Goal: Task Accomplishment & Management: Complete application form

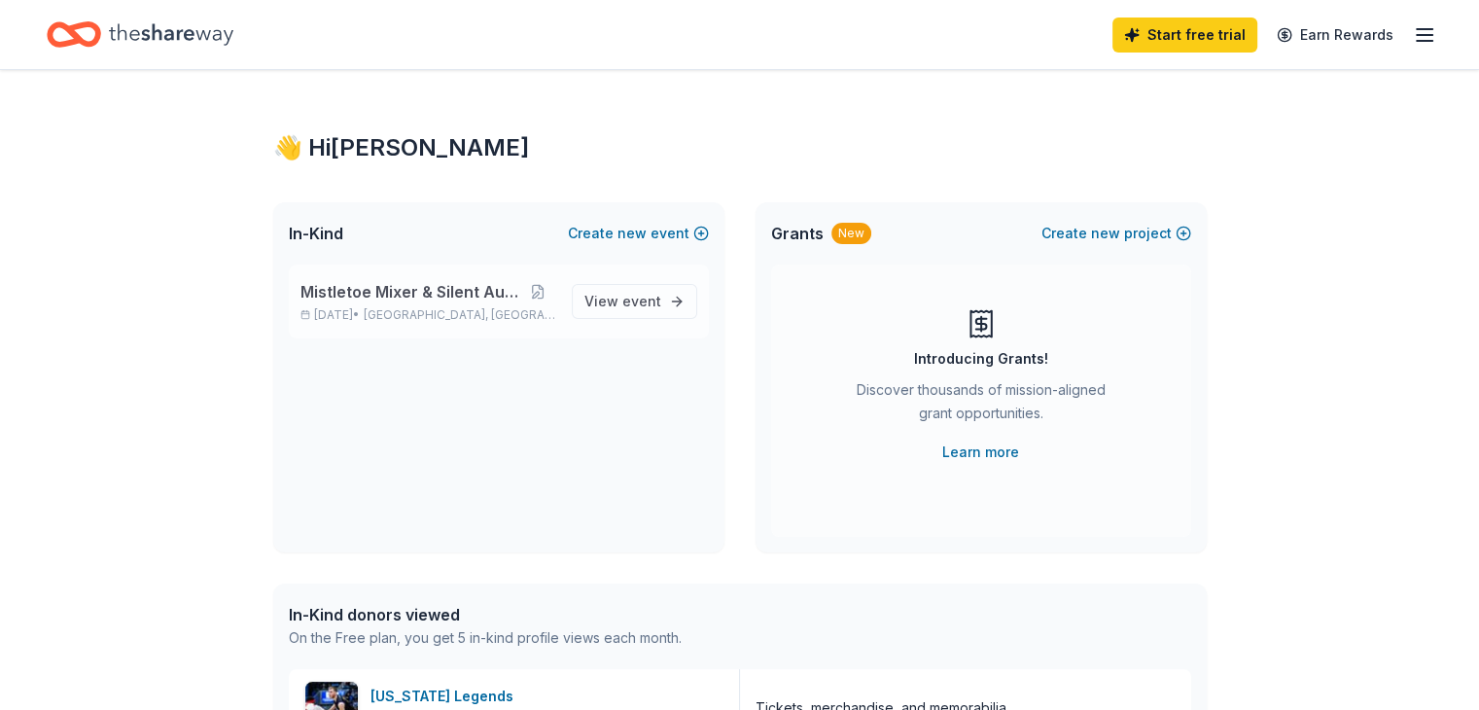
click at [459, 300] on span "Mistletoe Mixer & Silent Auction" at bounding box center [410, 291] width 221 height 23
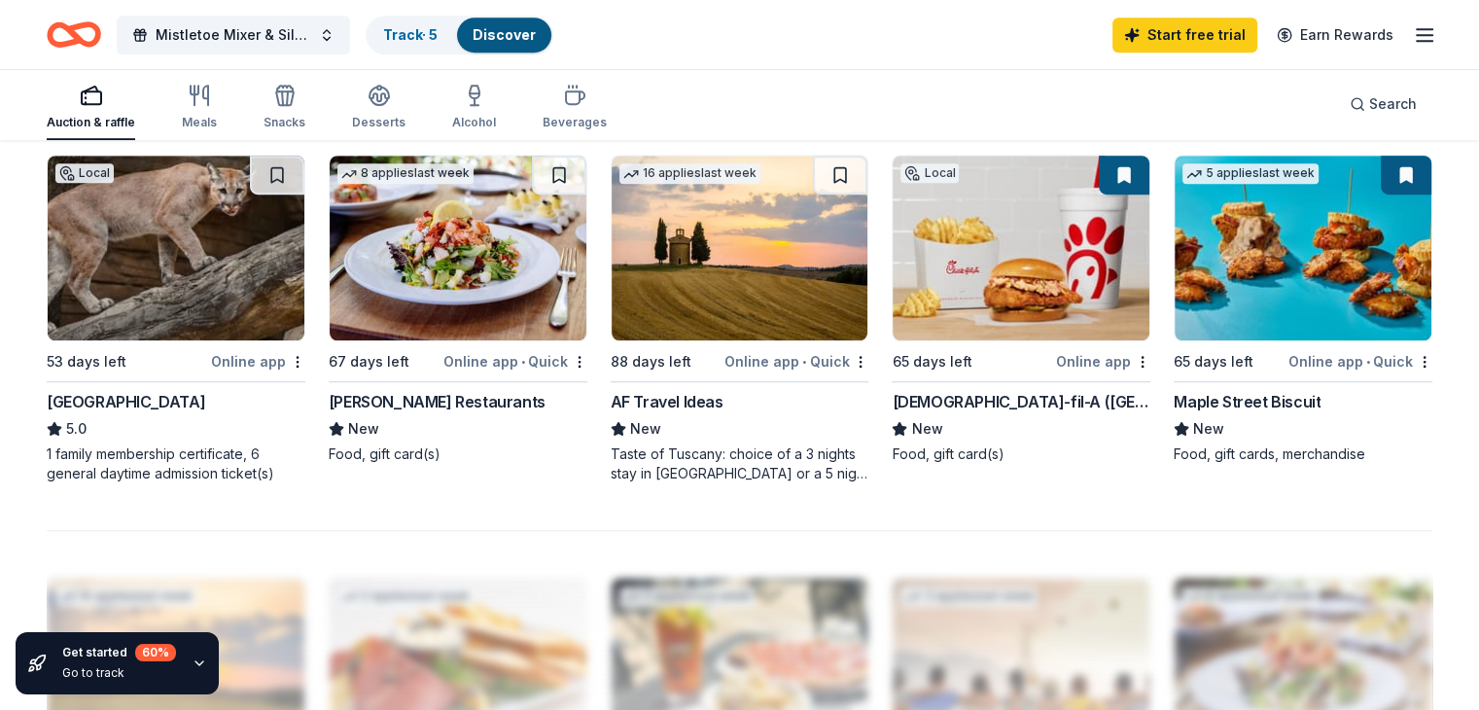
scroll to position [1361, 0]
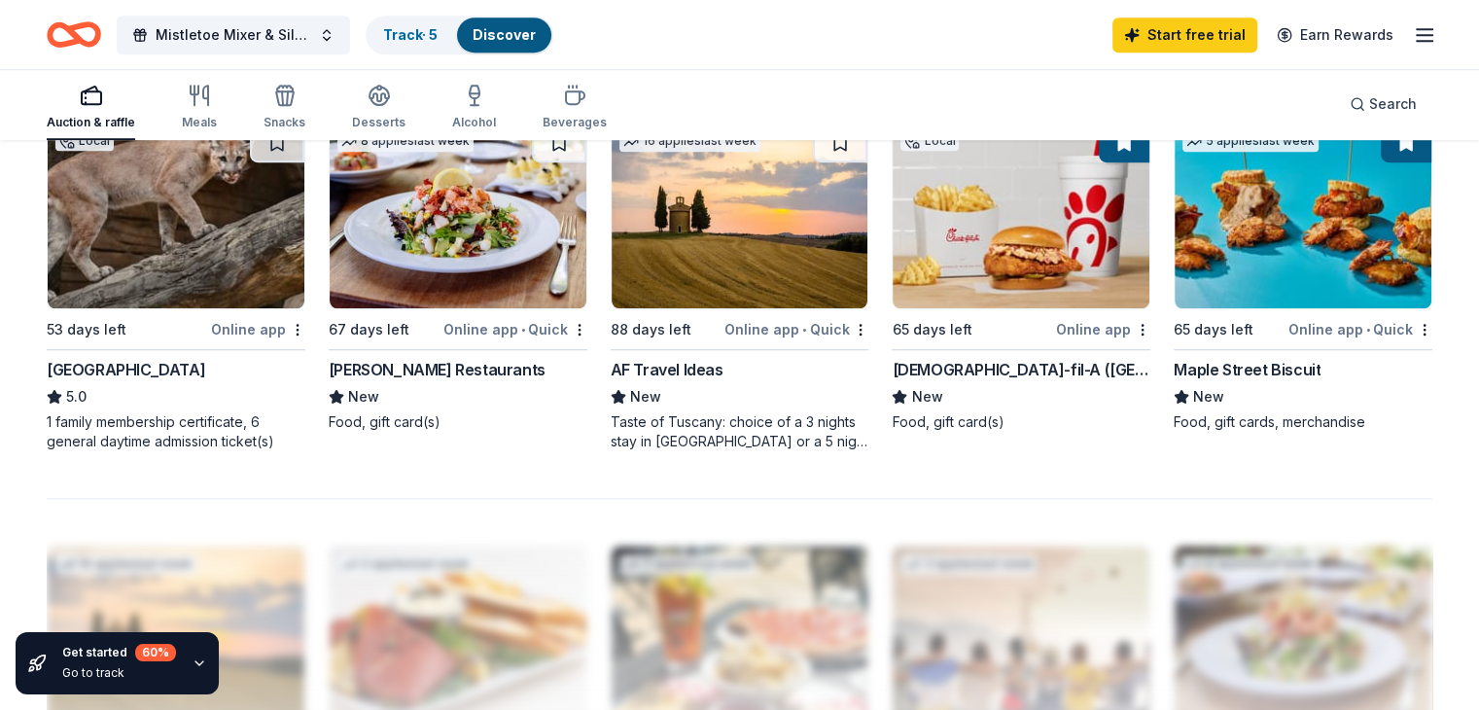
click at [1359, 241] on img at bounding box center [1302, 215] width 257 height 185
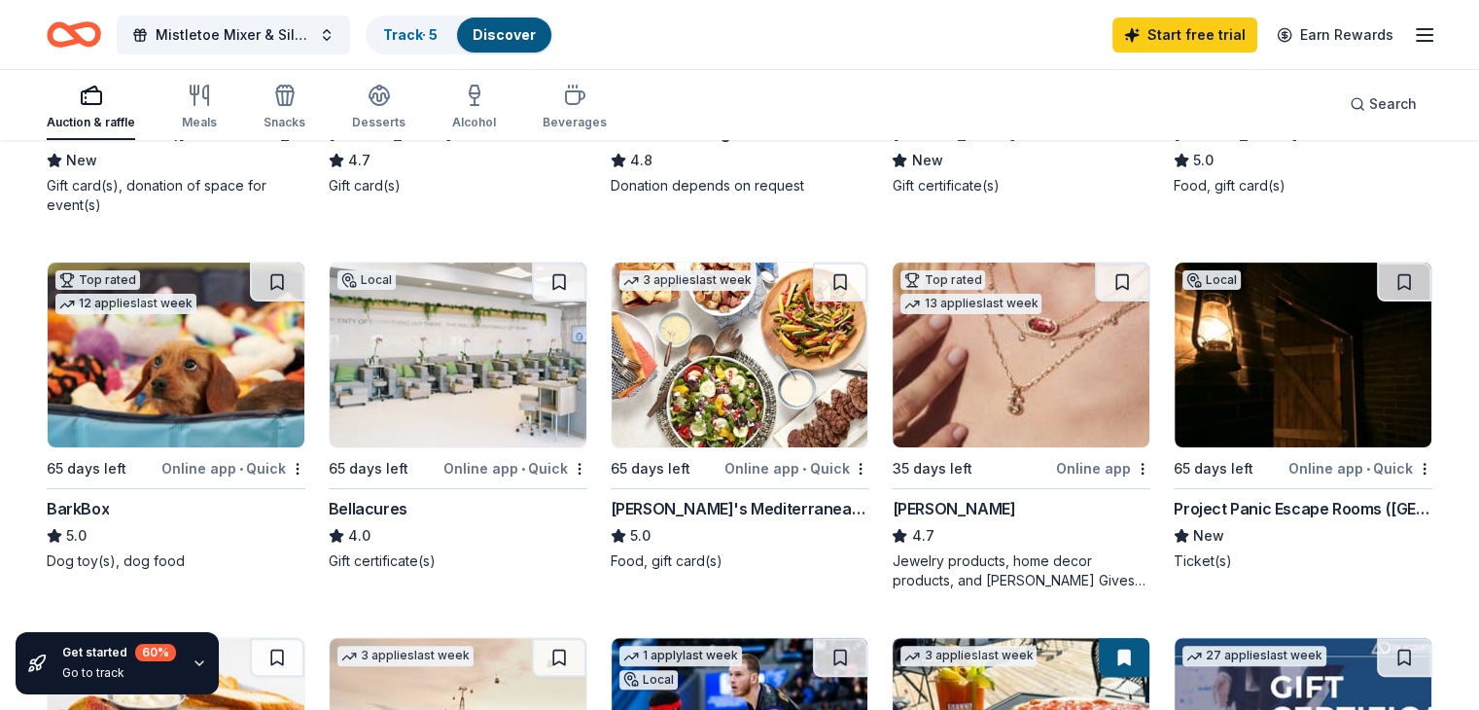
scroll to position [389, 0]
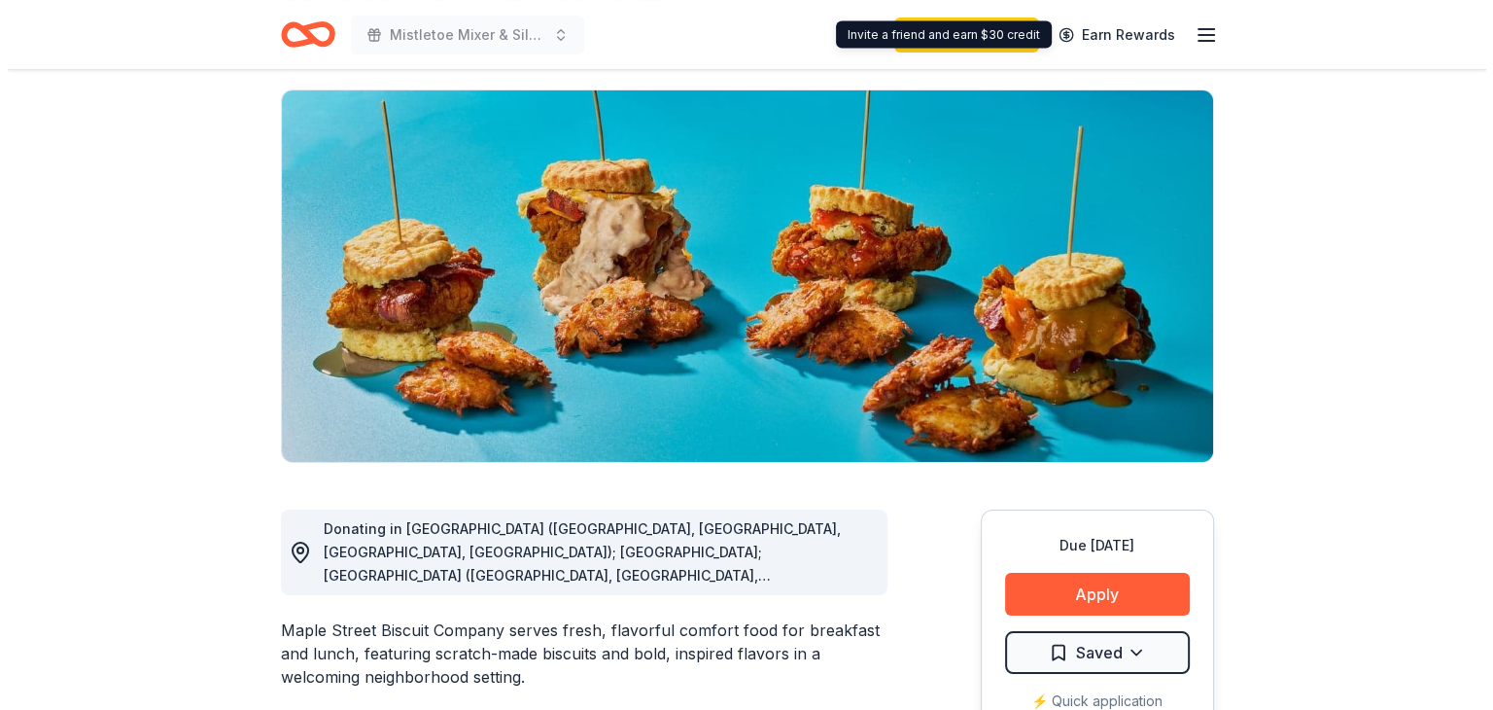
scroll to position [486, 0]
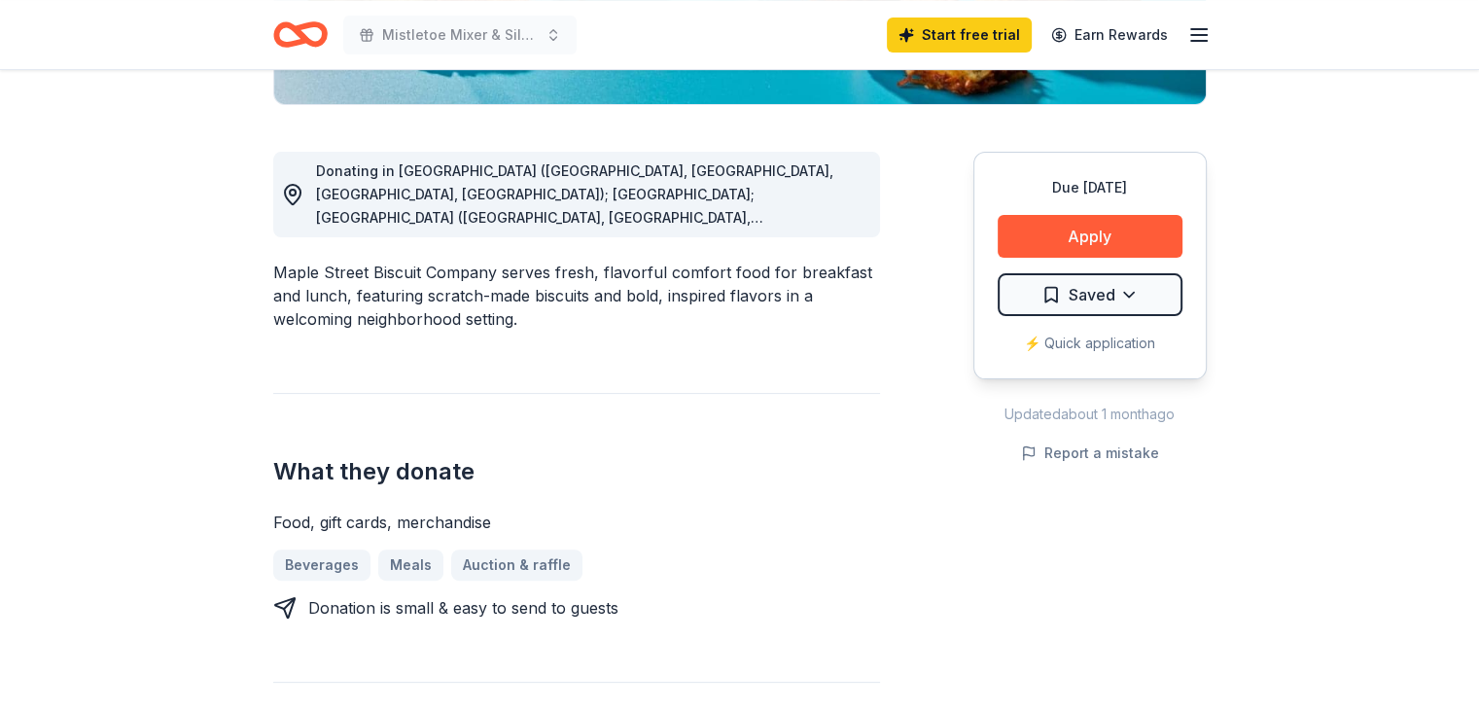
drag, startPoint x: 518, startPoint y: 178, endPoint x: 509, endPoint y: 189, distance: 13.8
click at [518, 178] on span "Donating in AL (Daphne, Homewood, Madison, Mobile); FL; GA (Alpharetta, Atlanta…" at bounding box center [574, 357] width 517 height 390
click at [296, 189] on icon at bounding box center [292, 194] width 23 height 23
click at [292, 195] on circle at bounding box center [293, 193] width 6 height 6
click at [680, 211] on span "Donating in AL (Daphne, Homewood, Madison, Mobile); FL; GA (Alpharetta, Atlanta…" at bounding box center [574, 357] width 517 height 390
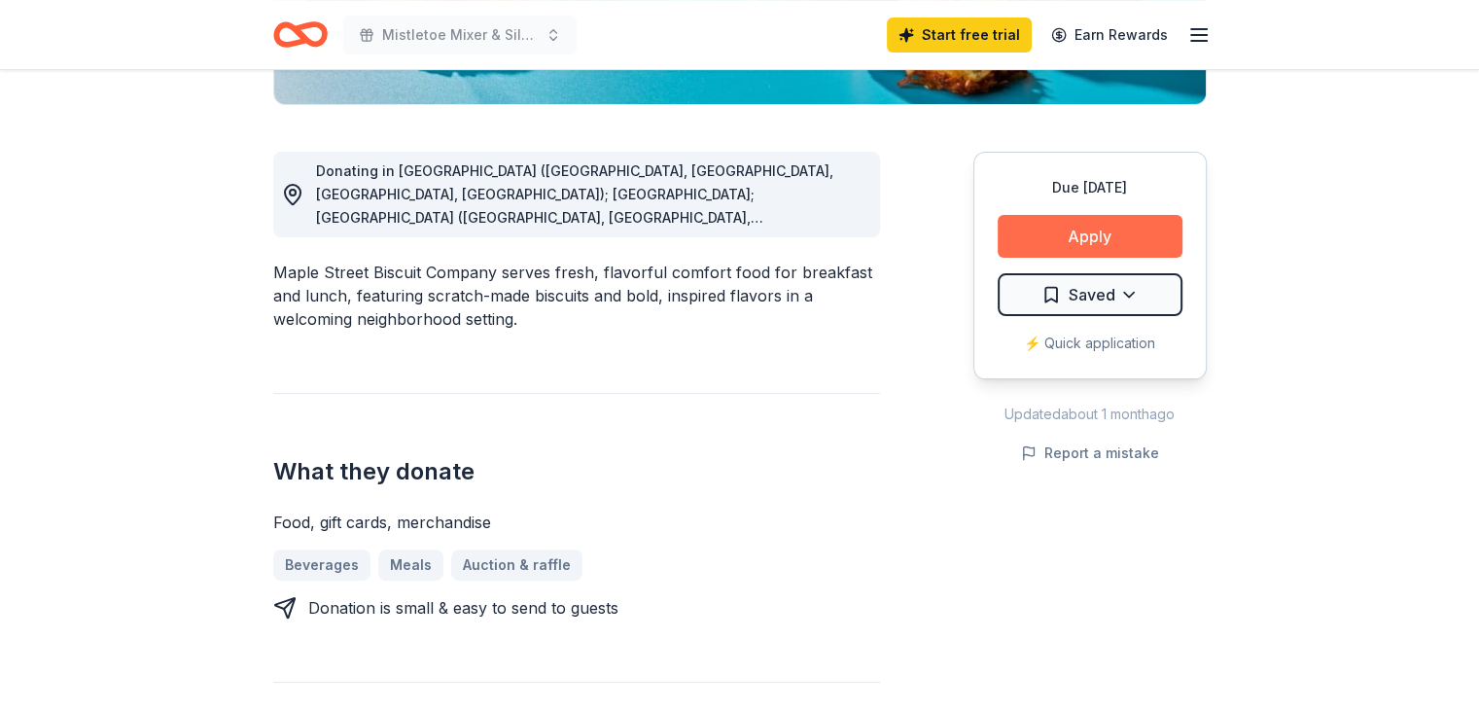
click at [1151, 238] on button "Apply" at bounding box center [1089, 236] width 185 height 43
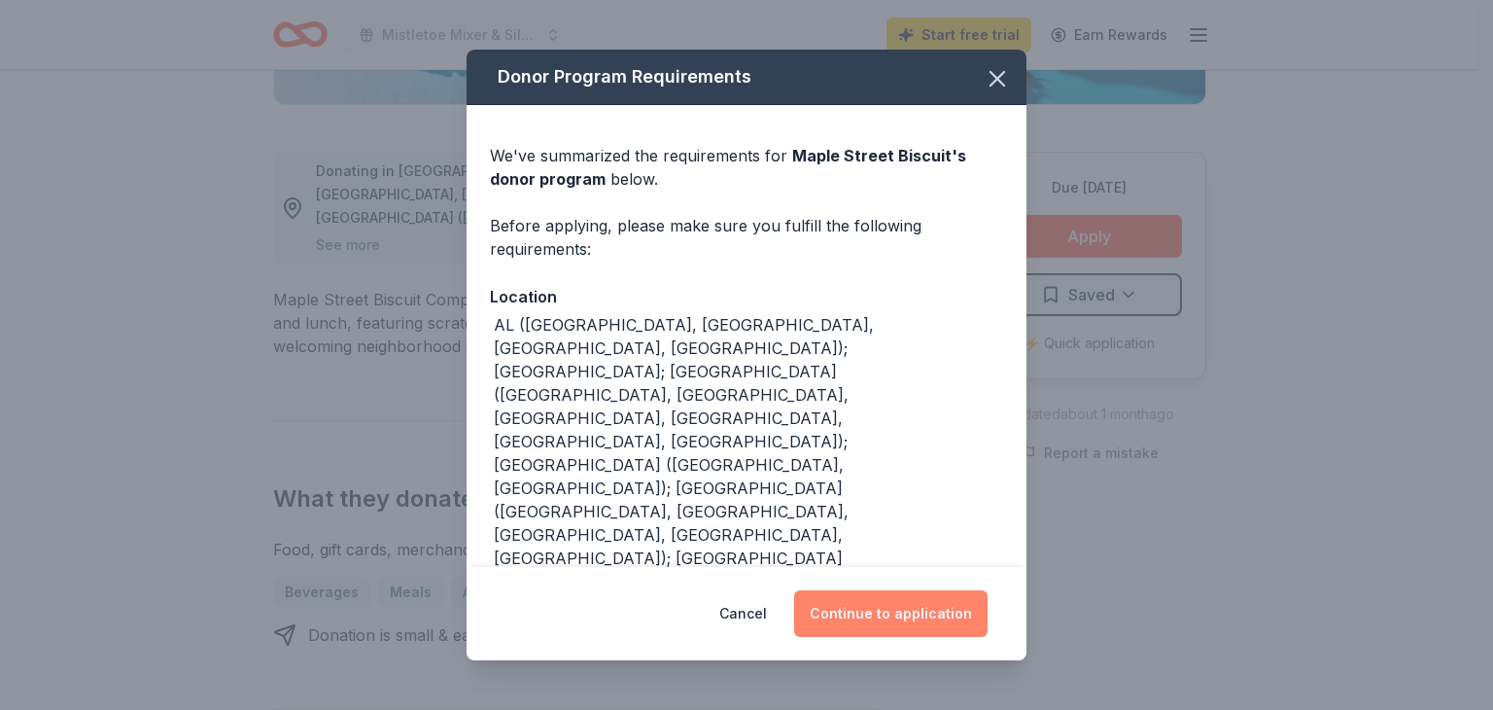
click at [898, 622] on button "Continue to application" at bounding box center [890, 613] width 193 height 47
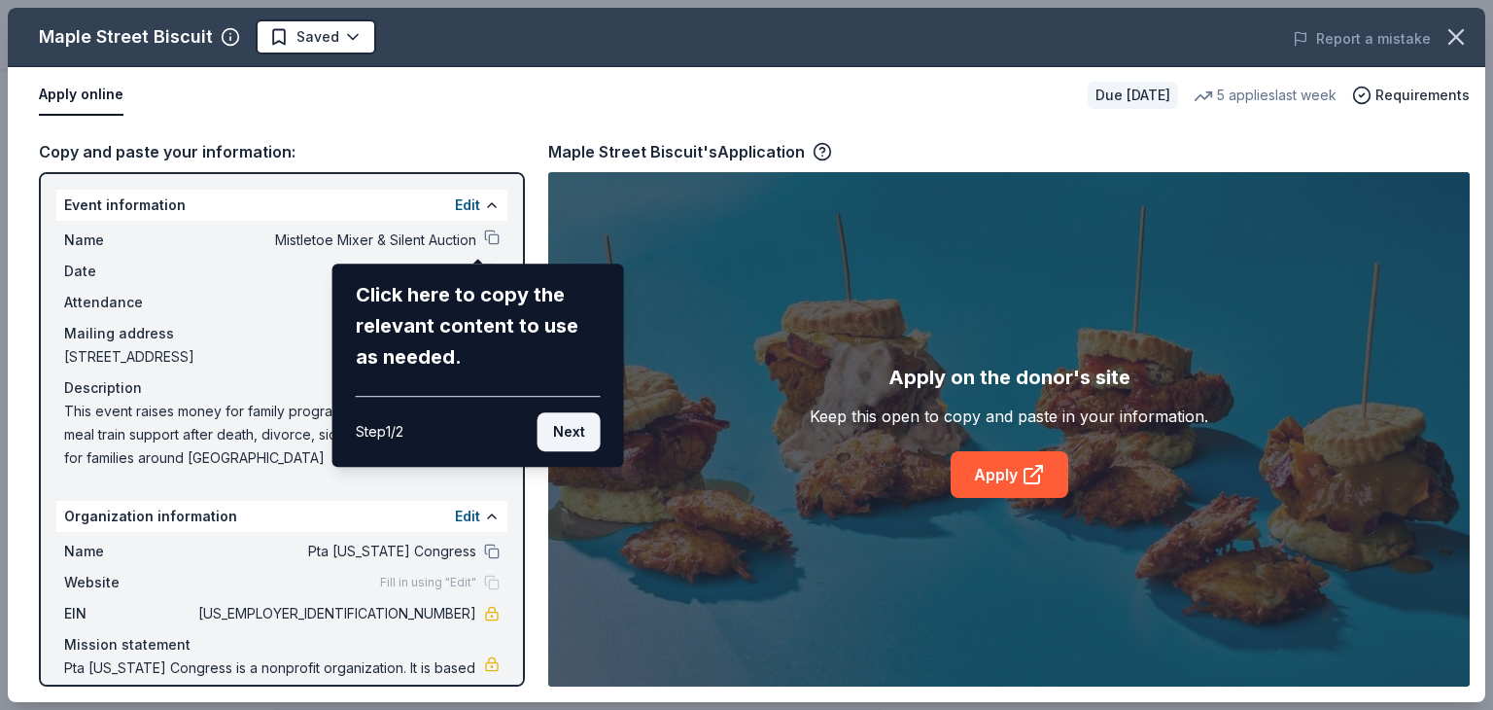
click at [556, 437] on button "Next" at bounding box center [569, 431] width 63 height 39
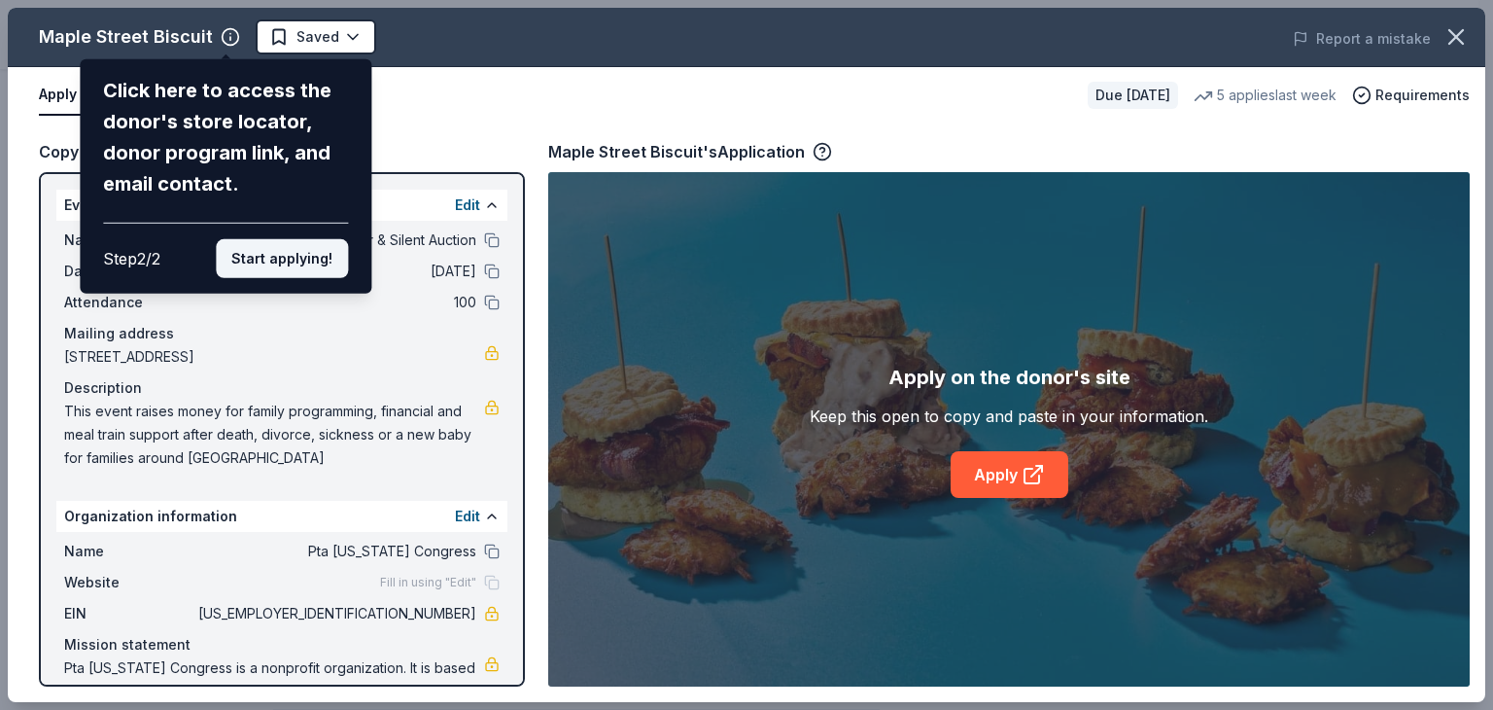
click at [234, 252] on button "Start applying!" at bounding box center [282, 258] width 132 height 39
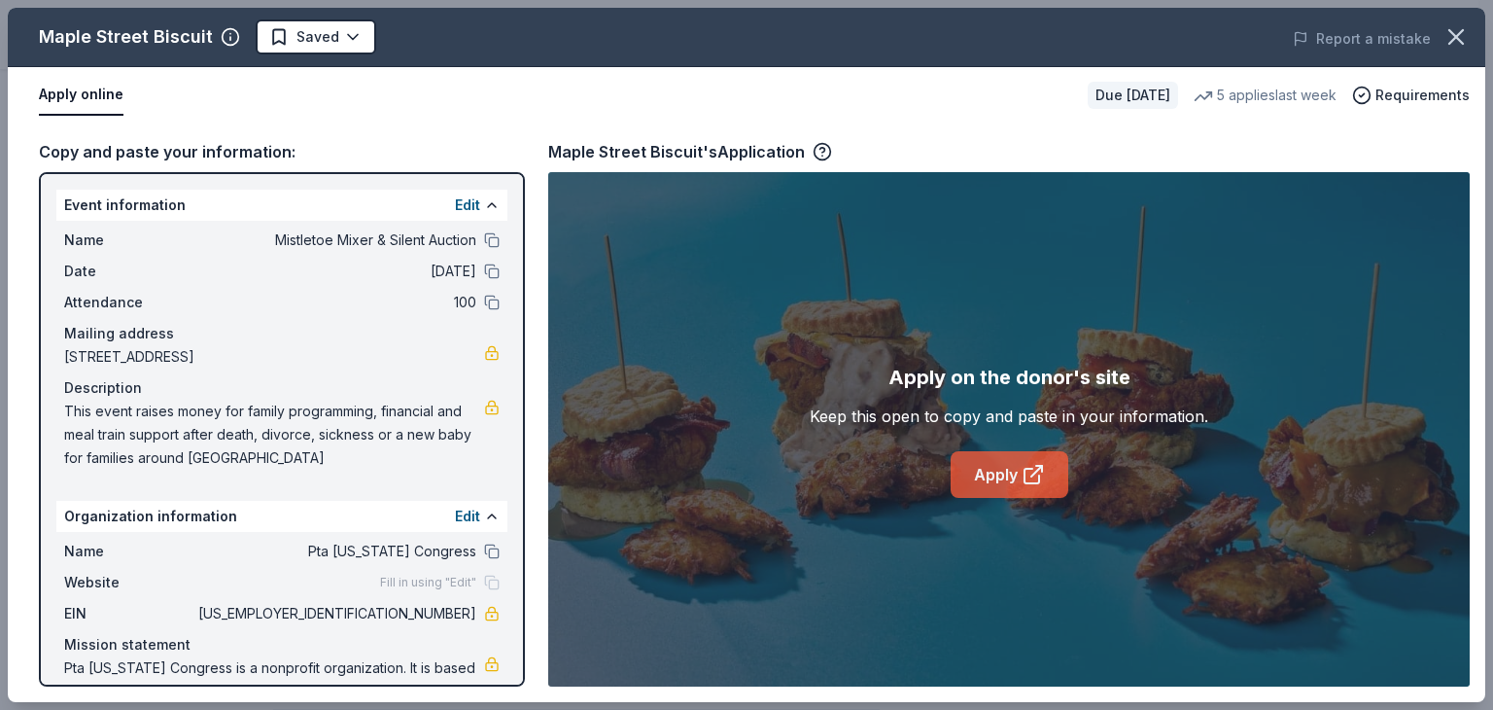
click at [973, 470] on link "Apply" at bounding box center [1010, 474] width 118 height 47
